Goal: Information Seeking & Learning: Learn about a topic

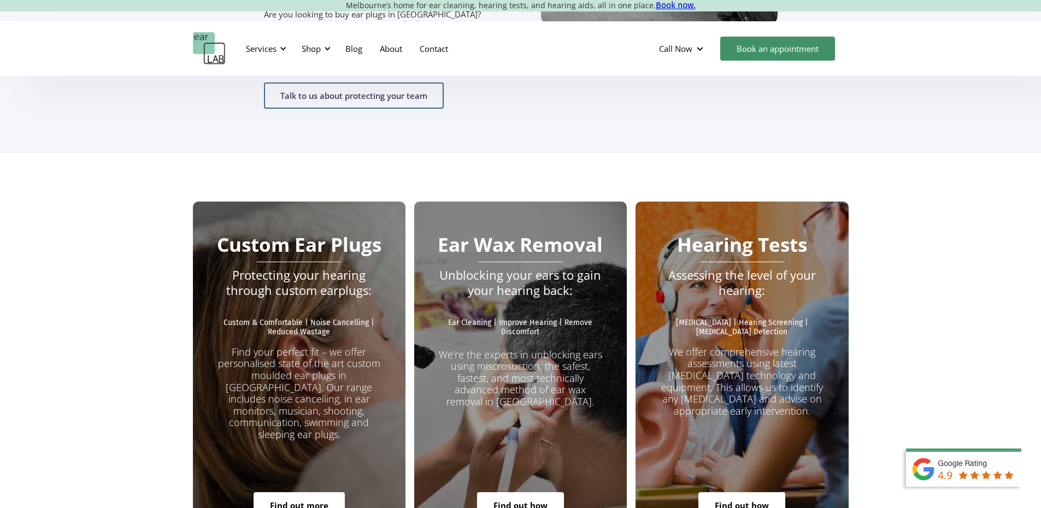
scroll to position [1967, 0]
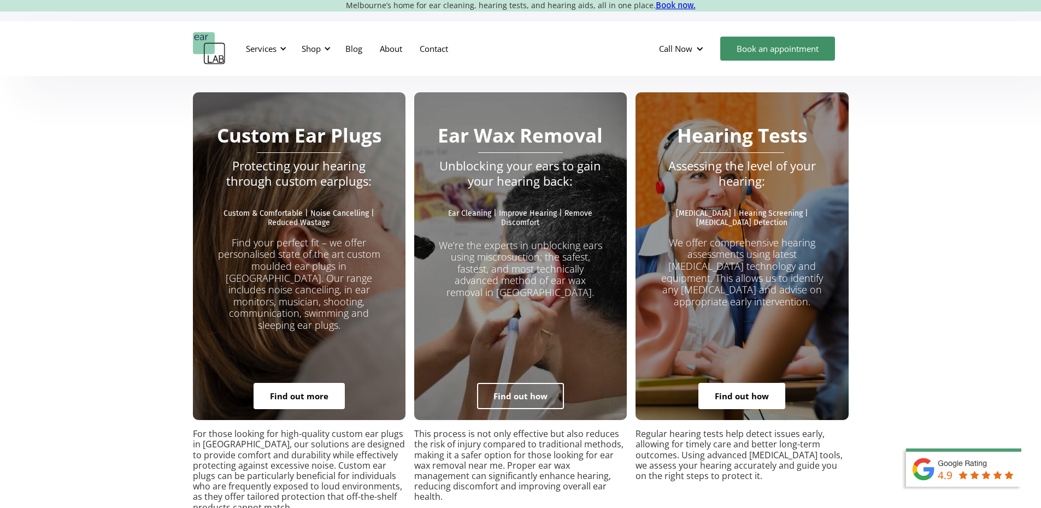
click at [513, 383] on link "Find out how" at bounding box center [520, 396] width 87 height 26
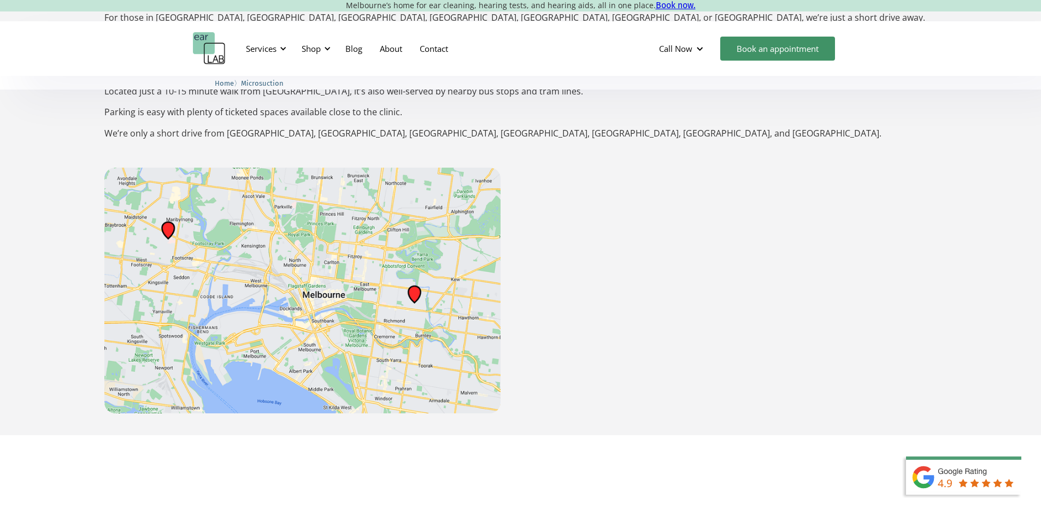
scroll to position [1858, 0]
